Goal: Task Accomplishment & Management: Manage account settings

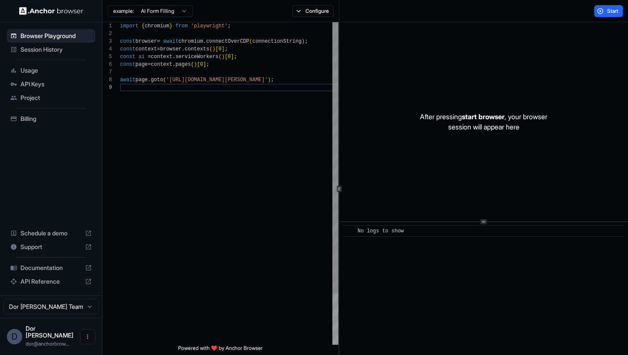
scroll to position [62, 0]
click at [604, 12] on button "Start" at bounding box center [608, 11] width 29 height 12
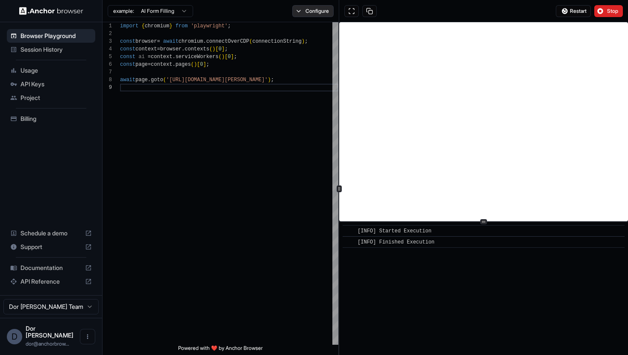
click at [316, 12] on button "Configure" at bounding box center [312, 11] width 41 height 12
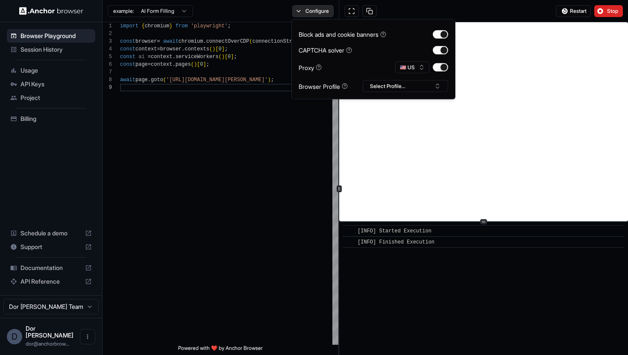
click at [316, 12] on button "Configure" at bounding box center [312, 11] width 41 height 12
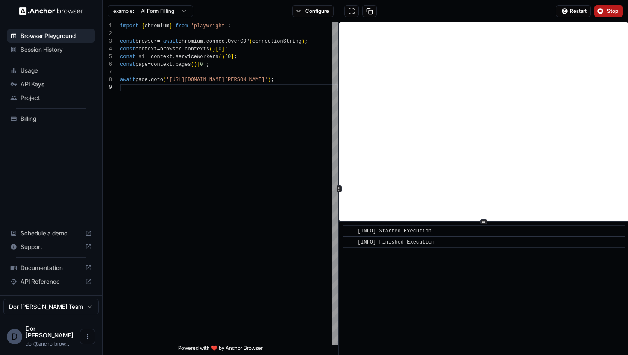
click at [612, 12] on span "Stop" at bounding box center [613, 11] width 12 height 7
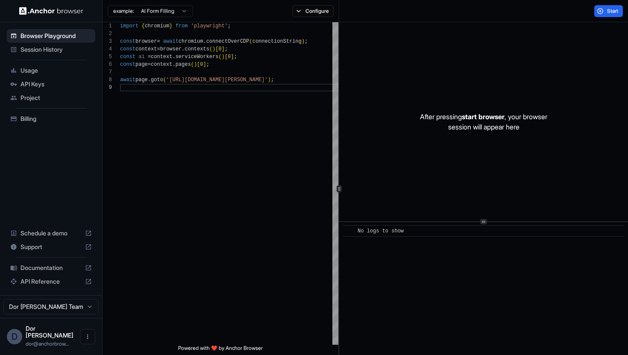
click at [38, 122] on span "Billing" at bounding box center [56, 118] width 71 height 9
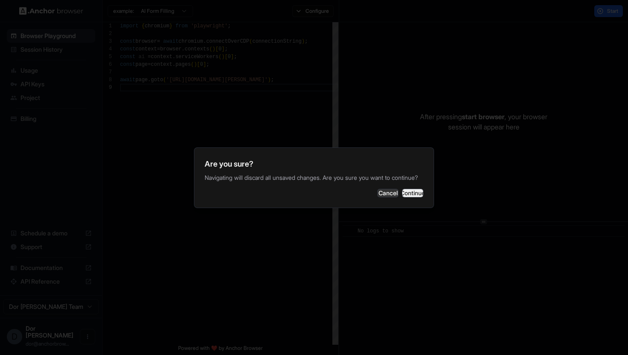
click at [405, 194] on button "Continue" at bounding box center [412, 193] width 21 height 9
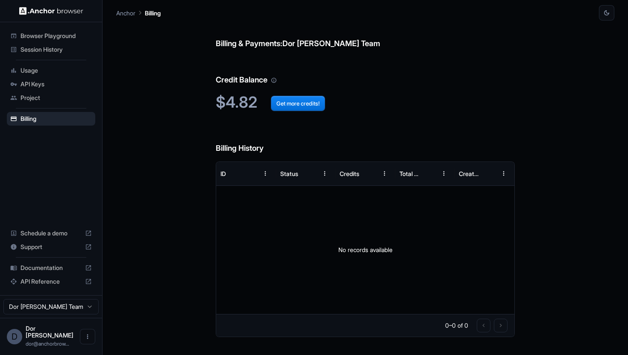
click at [34, 51] on span "Session History" at bounding box center [56, 49] width 71 height 9
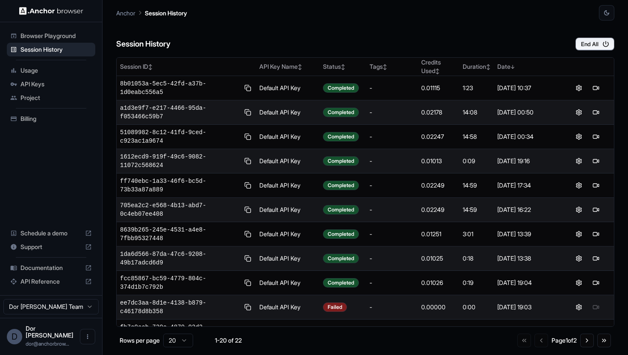
click at [32, 118] on span "Billing" at bounding box center [56, 118] width 71 height 9
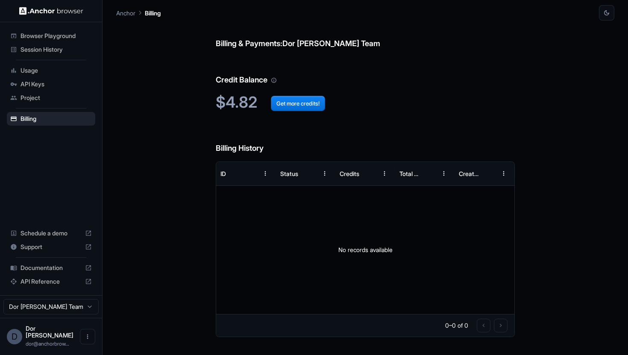
click at [159, 130] on div "Billing & Payments: Dor [PERSON_NAME] Team Credit Balance $4.82 Get more credit…" at bounding box center [365, 188] width 498 height 335
click at [45, 52] on span "Session History" at bounding box center [56, 49] width 71 height 9
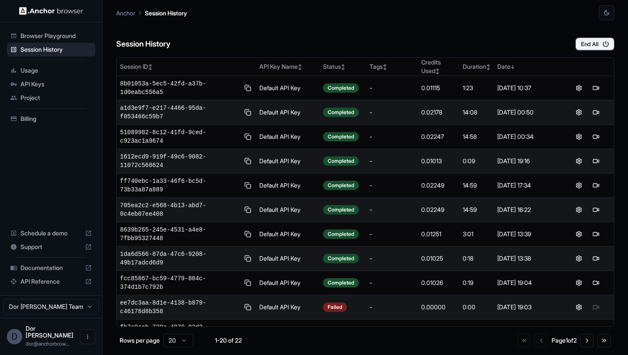
click at [38, 117] on span "Billing" at bounding box center [56, 118] width 71 height 9
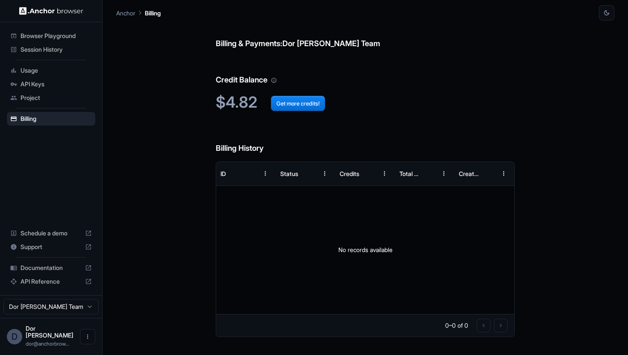
click at [32, 69] on span "Usage" at bounding box center [56, 70] width 71 height 9
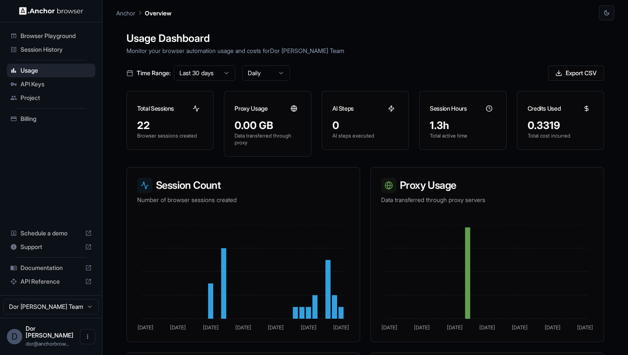
click at [35, 85] on span "API Keys" at bounding box center [56, 84] width 71 height 9
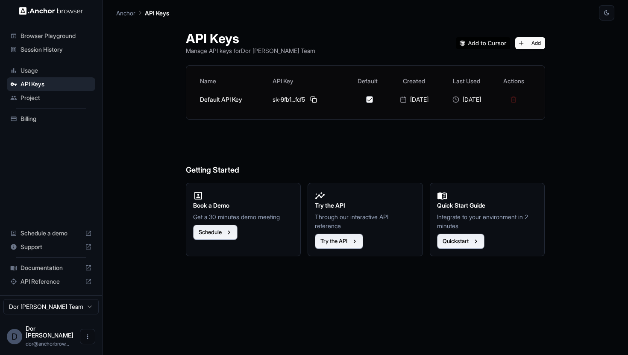
click at [31, 100] on span "Project" at bounding box center [56, 98] width 71 height 9
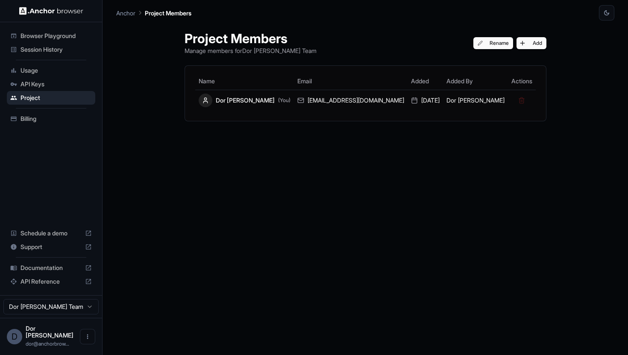
click at [37, 50] on span "Session History" at bounding box center [56, 49] width 71 height 9
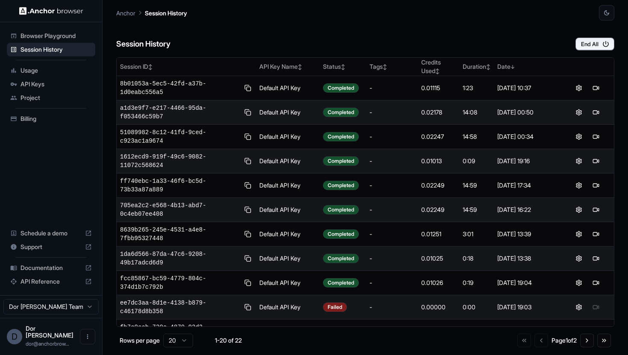
click at [31, 122] on span "Billing" at bounding box center [56, 118] width 71 height 9
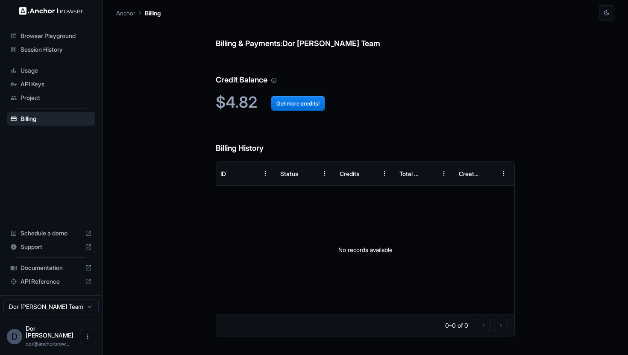
click at [45, 48] on span "Session History" at bounding box center [56, 49] width 71 height 9
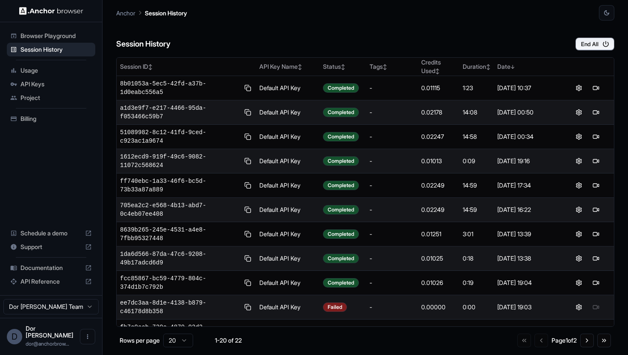
click at [37, 69] on span "Usage" at bounding box center [56, 70] width 71 height 9
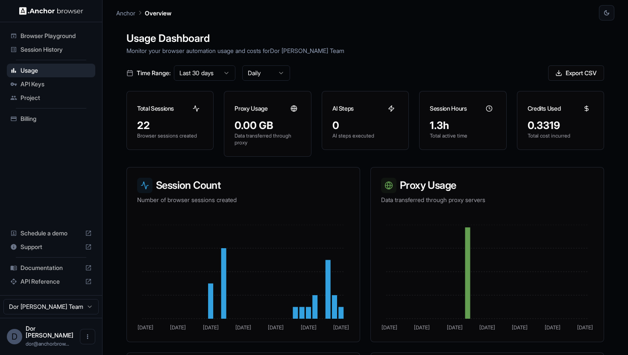
click at [35, 86] on span "API Keys" at bounding box center [56, 84] width 71 height 9
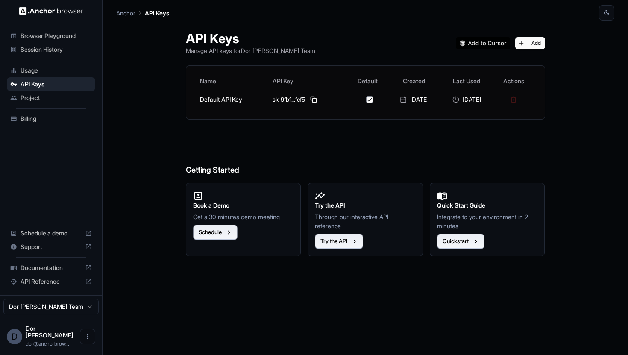
click at [33, 96] on span "Project" at bounding box center [56, 98] width 71 height 9
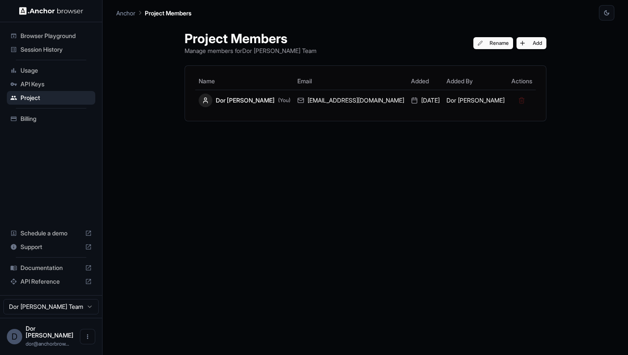
click at [32, 118] on span "Billing" at bounding box center [56, 118] width 71 height 9
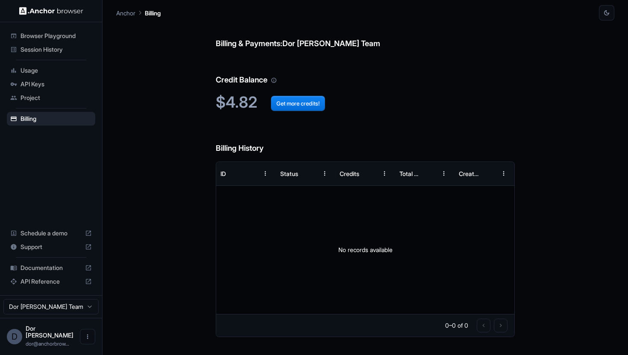
click at [458, 35] on h6 "Billing & Payments: Dor Dankner Team" at bounding box center [365, 35] width 299 height 29
click at [428, 74] on h6 "Credit Balance" at bounding box center [365, 71] width 299 height 29
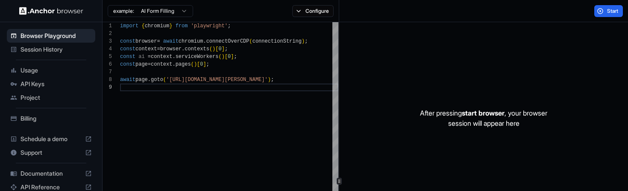
scroll to position [62, 0]
